Goal: Task Accomplishment & Management: Manage account settings

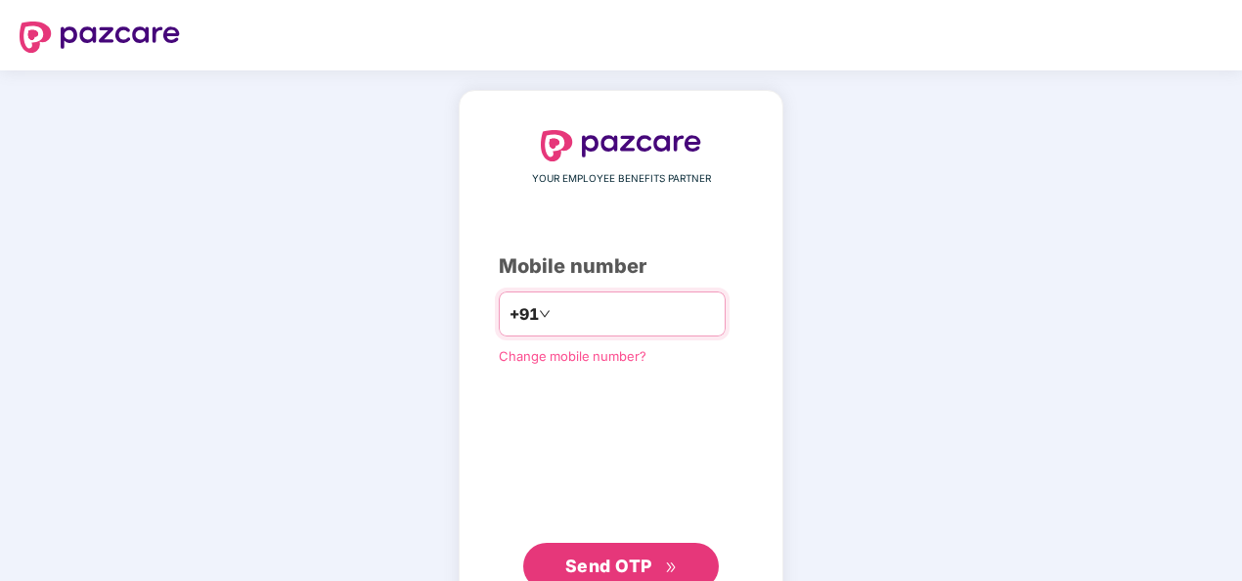
drag, startPoint x: 0, startPoint y: 0, endPoint x: 645, endPoint y: 321, distance: 720.7
click at [645, 321] on input "number" at bounding box center [634, 313] width 160 height 31
type input "**********"
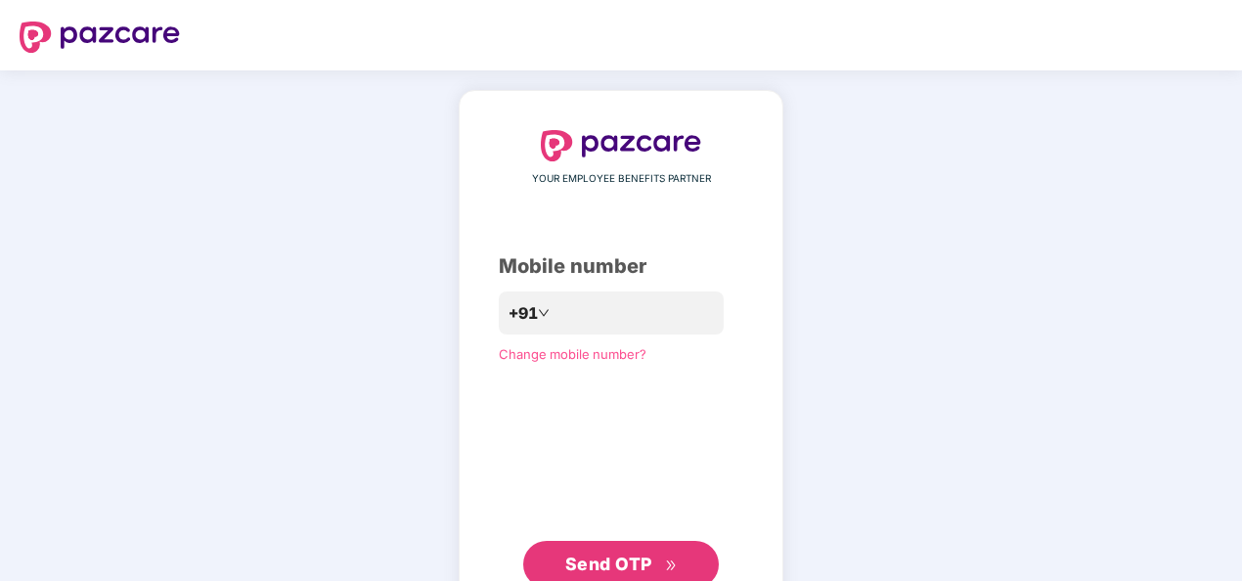
click at [583, 564] on span "Send OTP" at bounding box center [608, 563] width 87 height 21
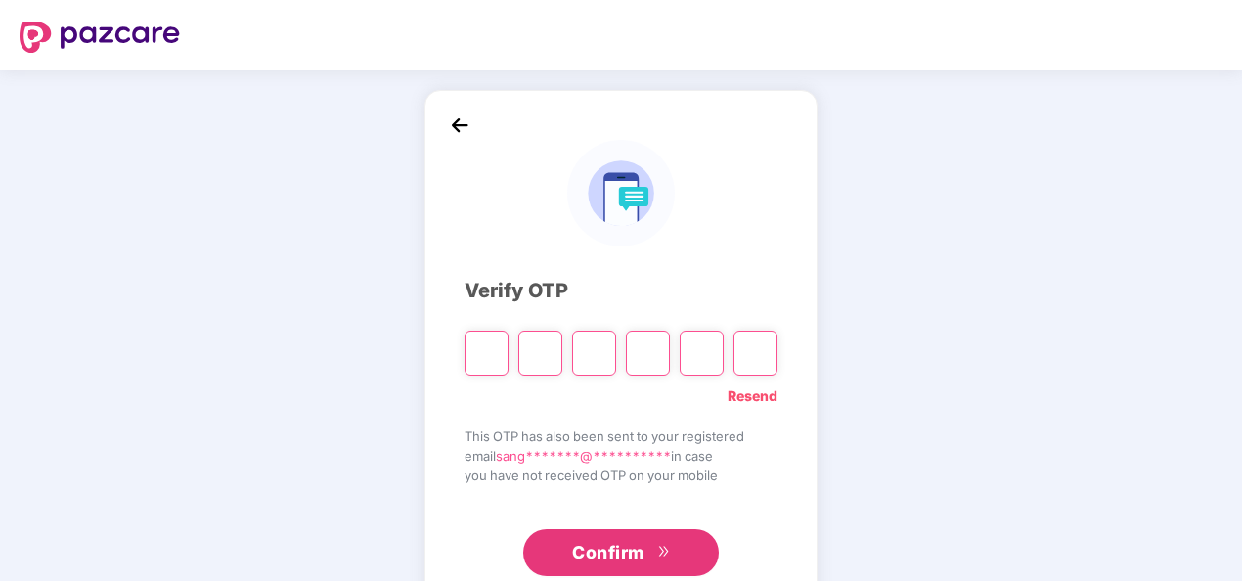
paste input "*"
type input "*"
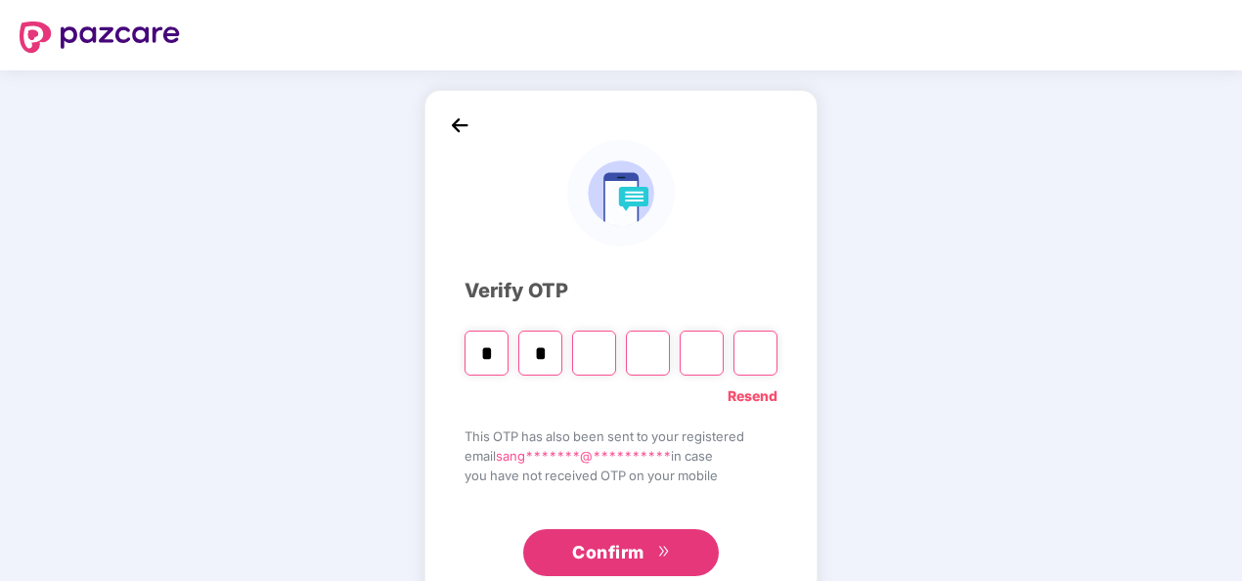
type input "*"
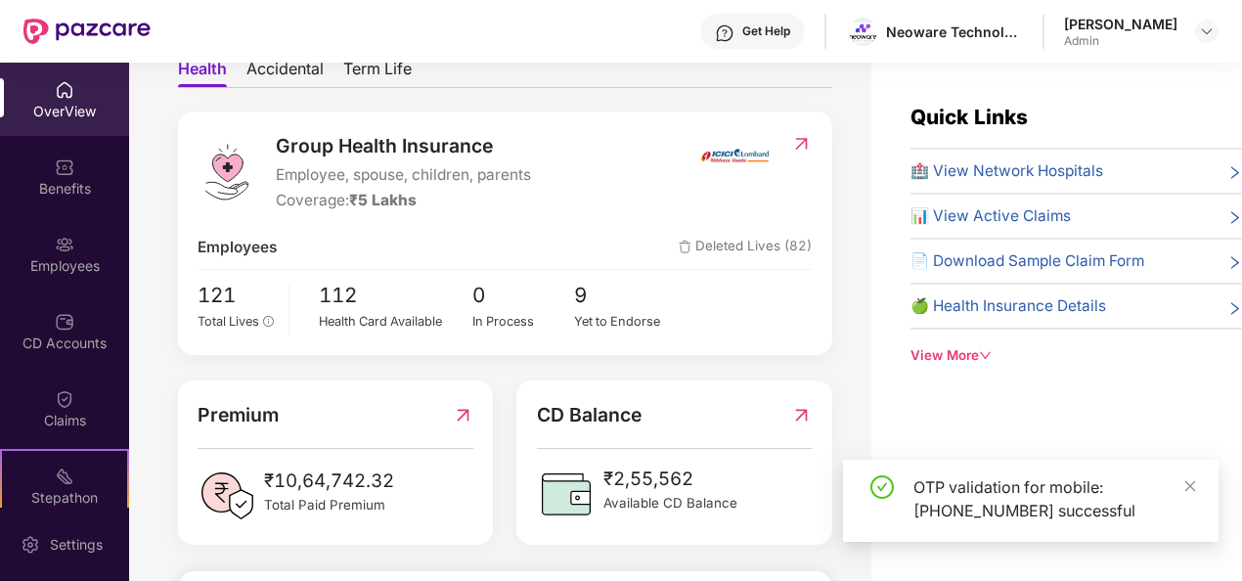
scroll to position [199, 0]
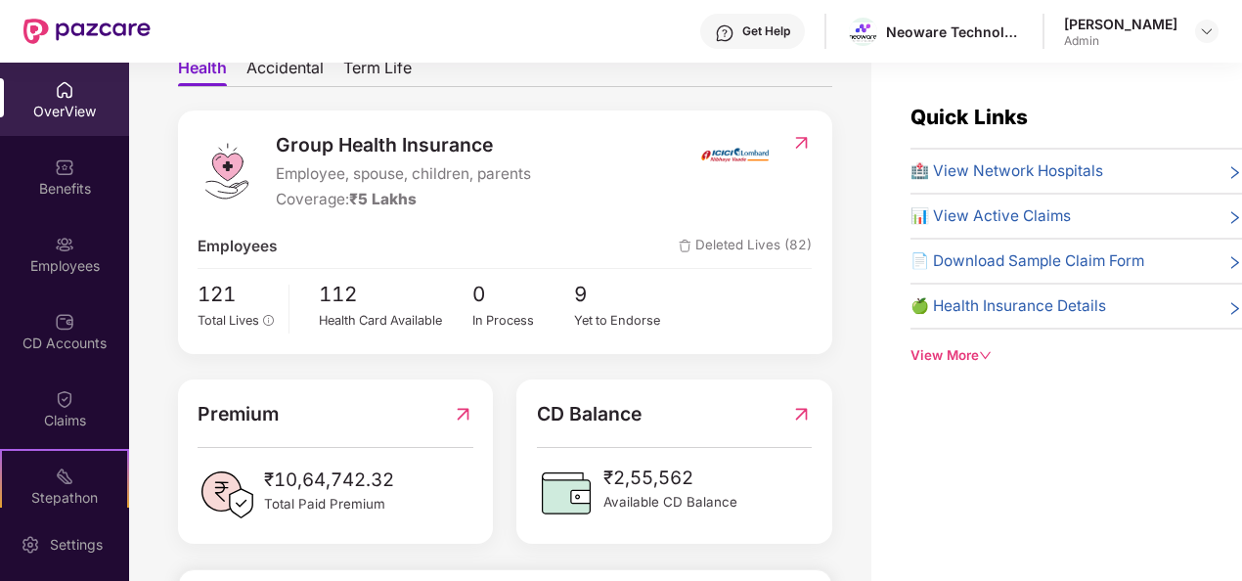
click at [288, 333] on div "121 Total Lives 112 Health Card Available 0 In Process 9 Yet to Endorse" at bounding box center [505, 306] width 614 height 55
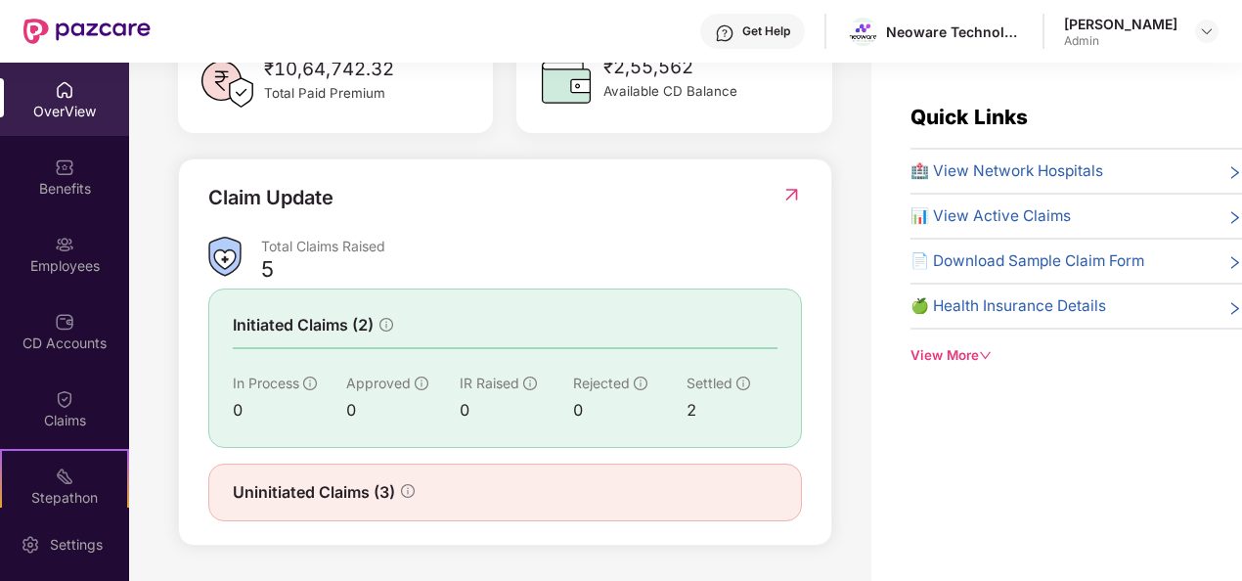
scroll to position [63, 0]
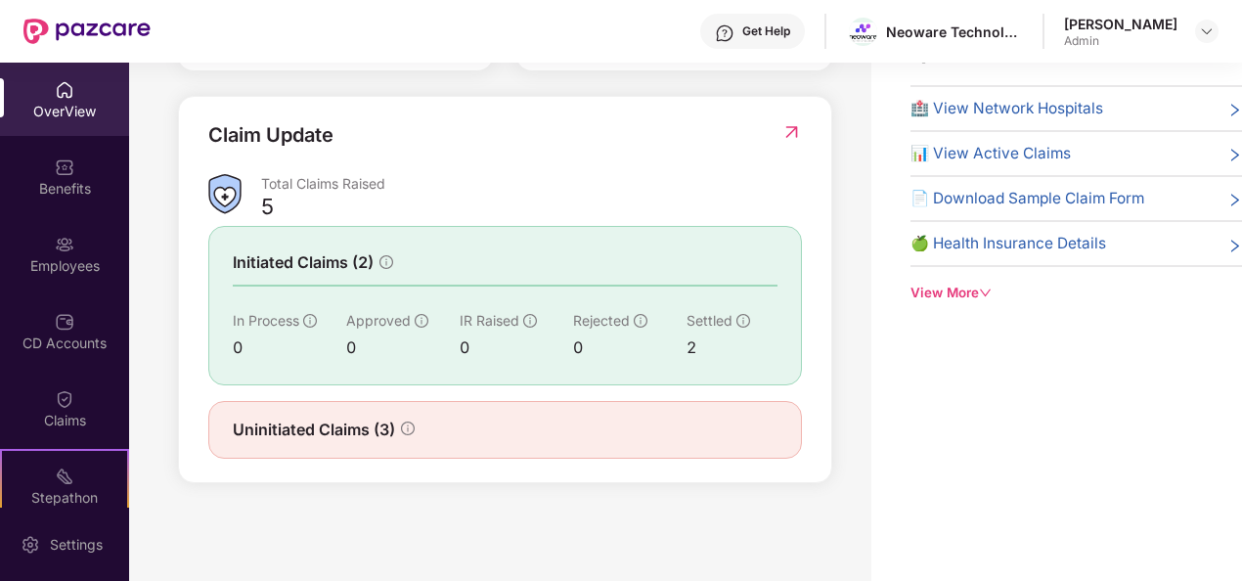
click at [731, 319] on div "Settled" at bounding box center [731, 321] width 91 height 22
click at [709, 322] on span "Settled" at bounding box center [709, 320] width 46 height 17
click at [379, 432] on span "Uninitiated Claims (3)" at bounding box center [314, 430] width 162 height 24
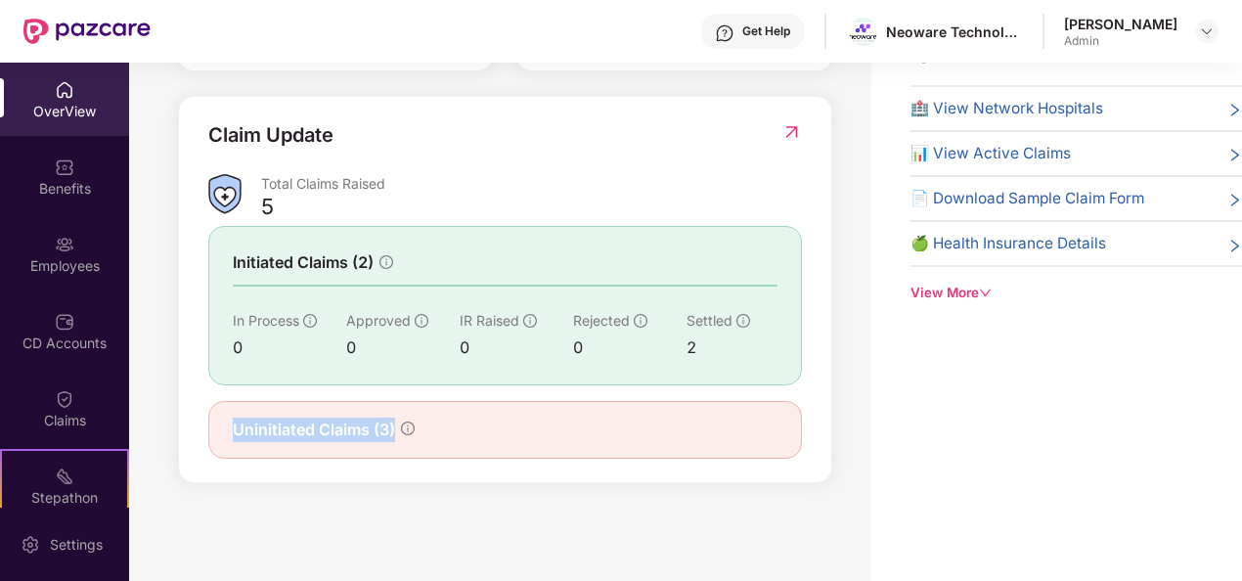
click at [379, 432] on span "Uninitiated Claims (3)" at bounding box center [314, 430] width 162 height 24
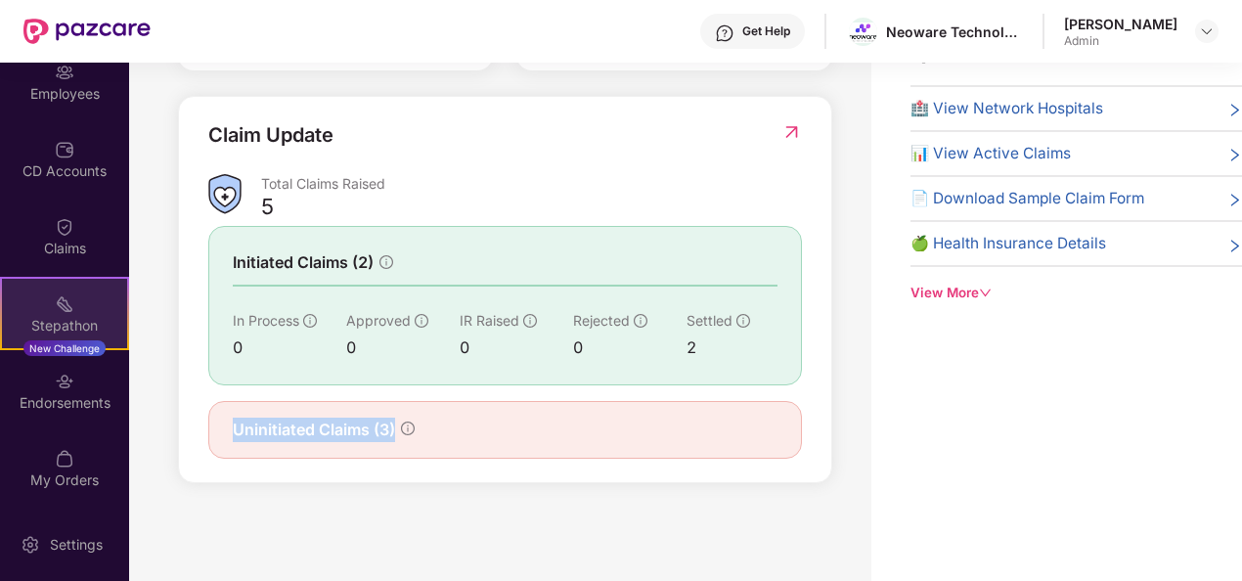
scroll to position [0, 0]
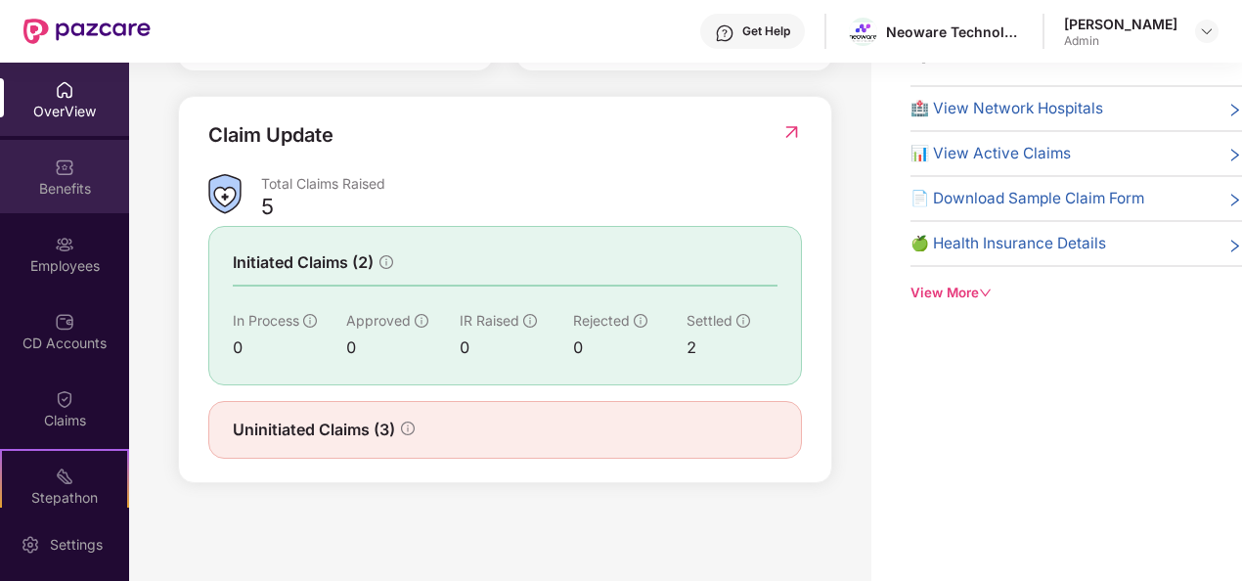
click at [59, 194] on div "Benefits" at bounding box center [64, 189] width 129 height 20
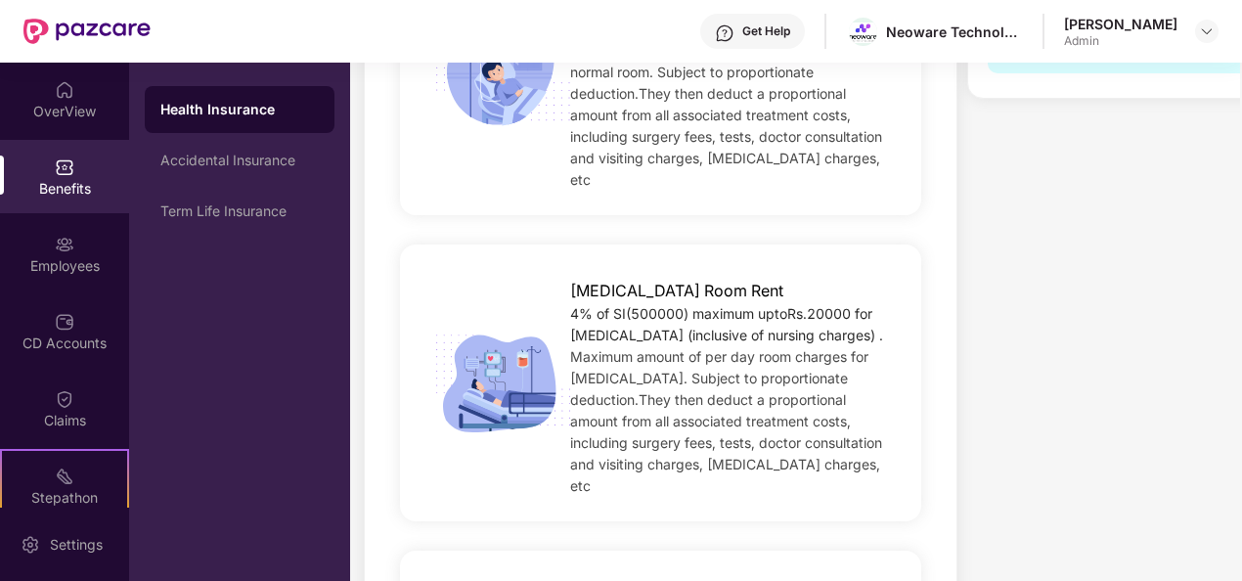
scroll to position [730, 0]
click at [571, 243] on div "ICU Room Rent 4% of SI(500000) maximum uptoRs.20000 for ICU (inclusive of nursi…" at bounding box center [660, 381] width 521 height 277
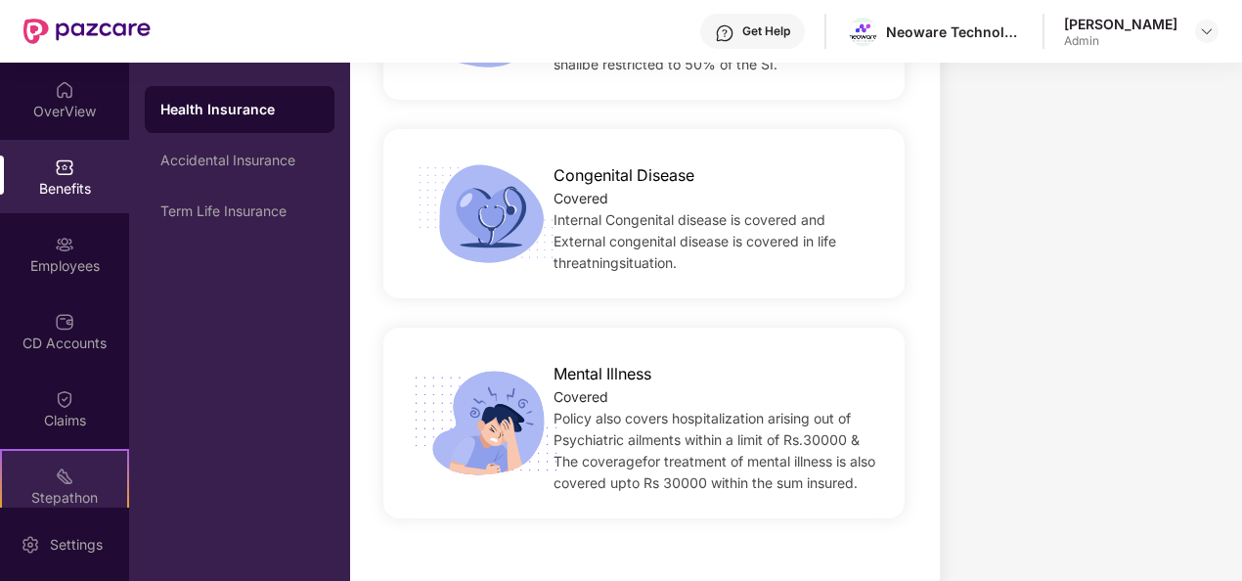
scroll to position [172, 0]
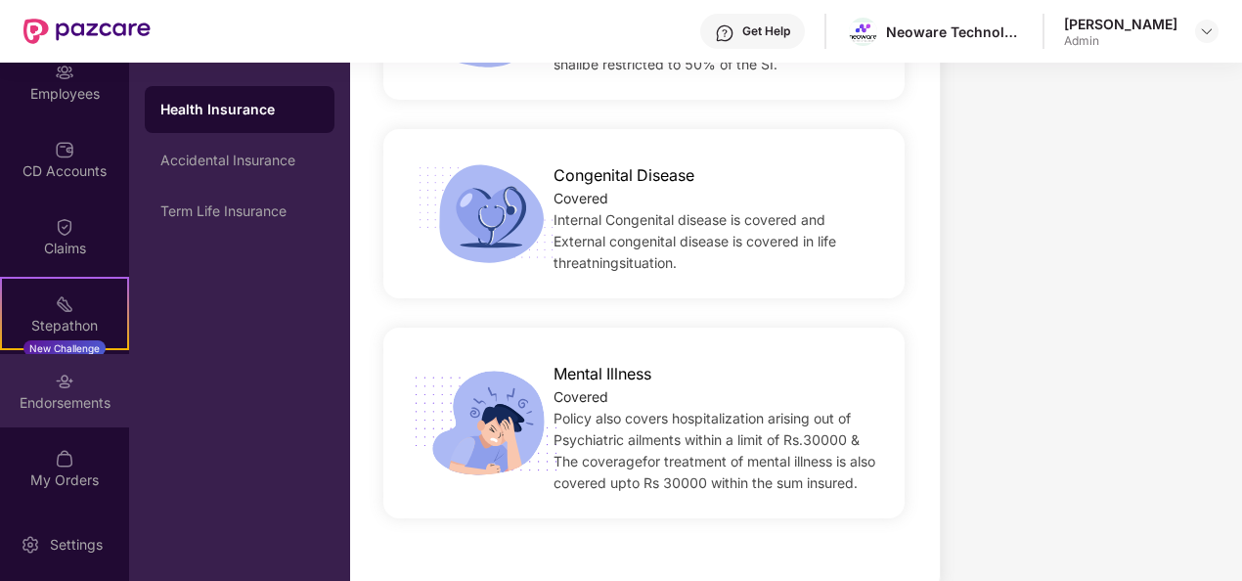
click at [48, 403] on div "Endorsements" at bounding box center [64, 403] width 129 height 20
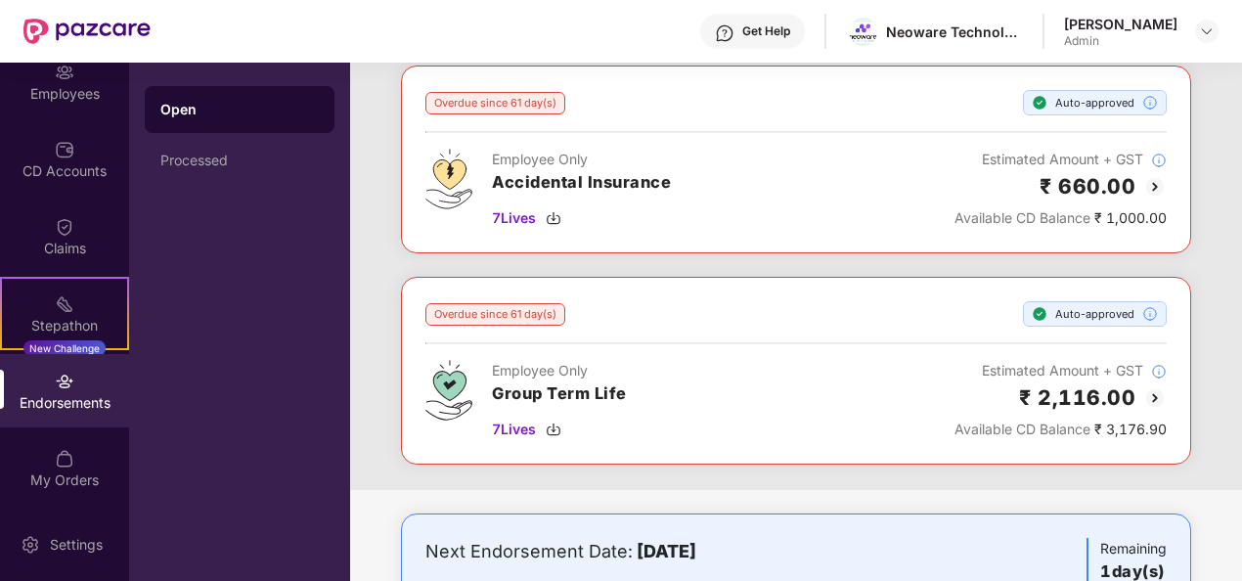
scroll to position [106, 0]
